Goal: Information Seeking & Learning: Find specific fact

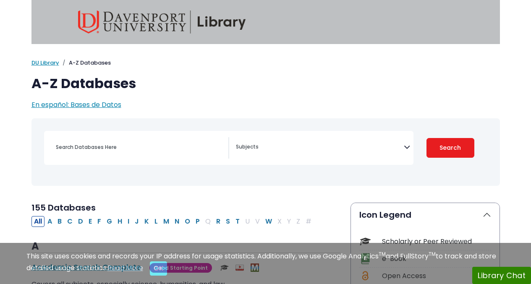
select select "Database Subject Filter"
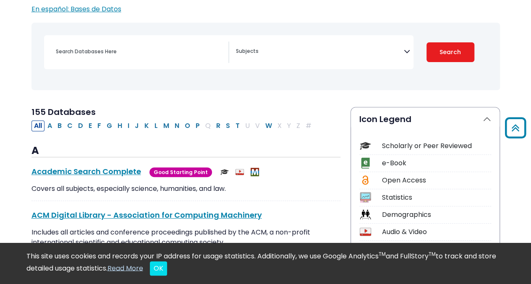
scroll to position [95, 0]
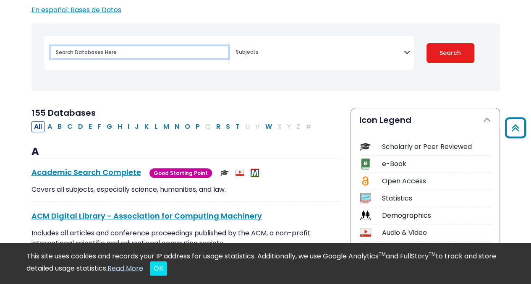
click at [104, 49] on input "Search database by title or keyword" at bounding box center [140, 52] width 178 height 12
paste input "Mintel Reports"
click at [169, 57] on input "Mintel Reports" at bounding box center [140, 52] width 178 height 12
type input "Mintel Reports"
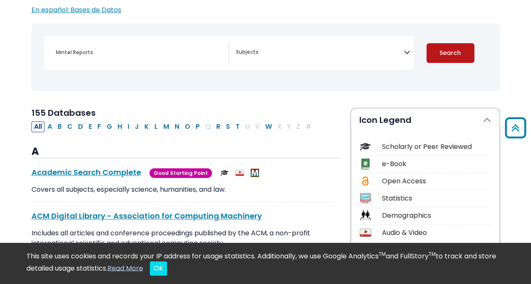
click at [456, 47] on button "Search" at bounding box center [451, 53] width 48 height 20
select select "Database Subject Filter"
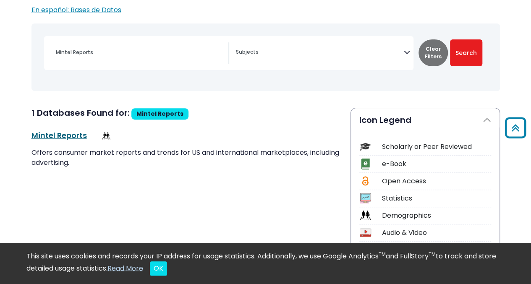
click at [70, 133] on link "Mintel Reports This link opens in a new window" at bounding box center [58, 135] width 55 height 10
